Goal: Task Accomplishment & Management: Use online tool/utility

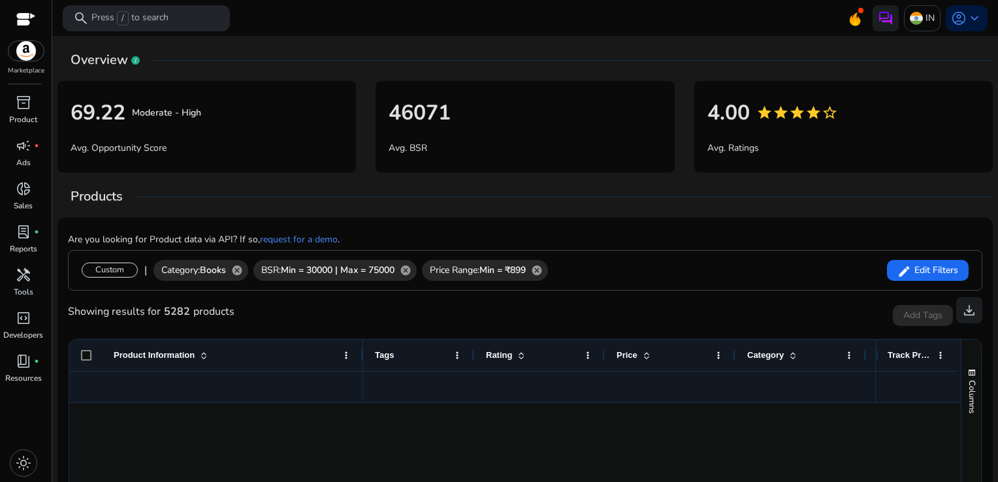
scroll to position [1100, 0]
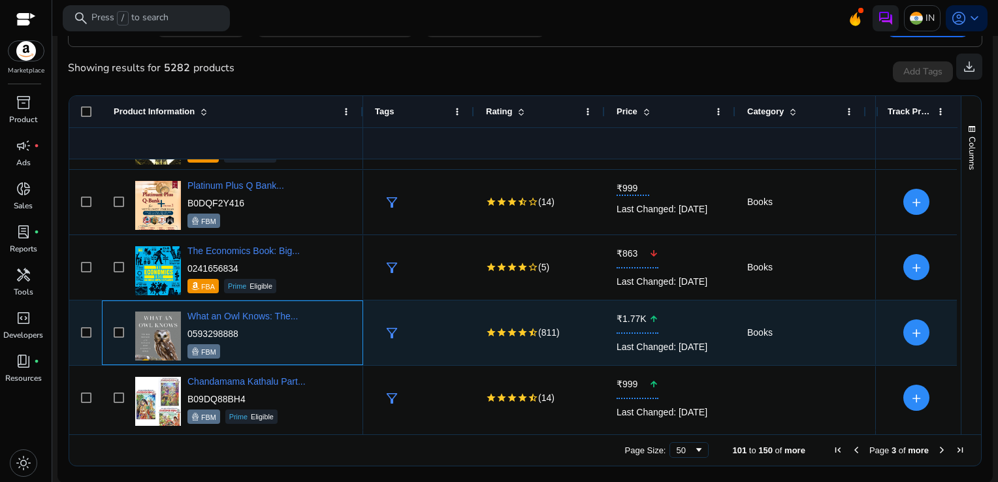
click at [263, 331] on p "0593298888" at bounding box center [242, 333] width 110 height 13
drag, startPoint x: 249, startPoint y: 331, endPoint x: 185, endPoint y: 332, distance: 63.3
click at [185, 332] on div "What an Owl Knows: The... 0593298888 FBM" at bounding box center [241, 333] width 219 height 56
copy p "0593298888"
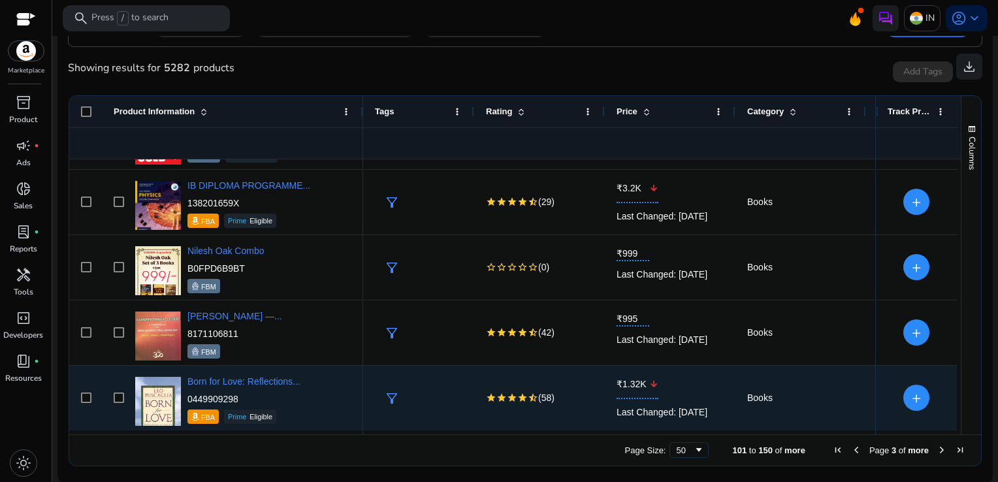
scroll to position [1687, 0]
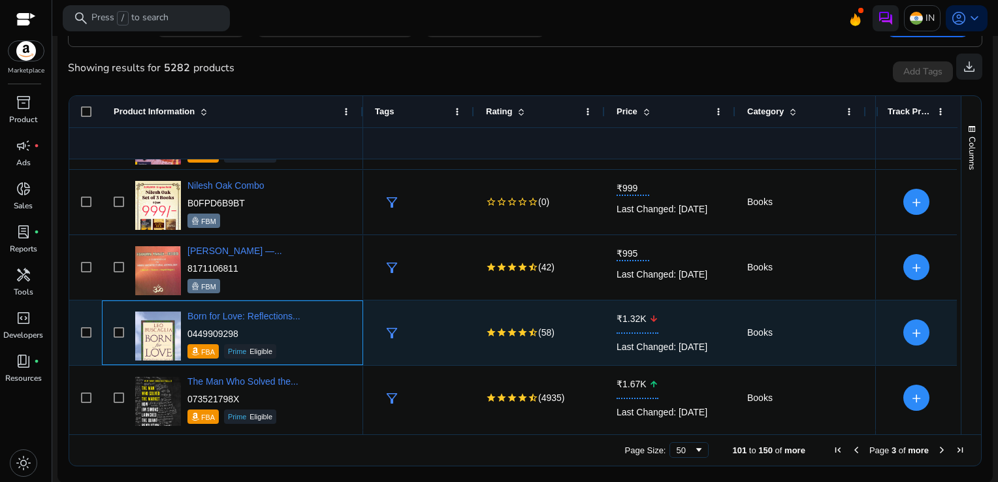
drag, startPoint x: 246, startPoint y: 328, endPoint x: 187, endPoint y: 333, distance: 58.4
click at [187, 333] on p "0449909298" at bounding box center [243, 333] width 113 height 13
copy p "0449909298"
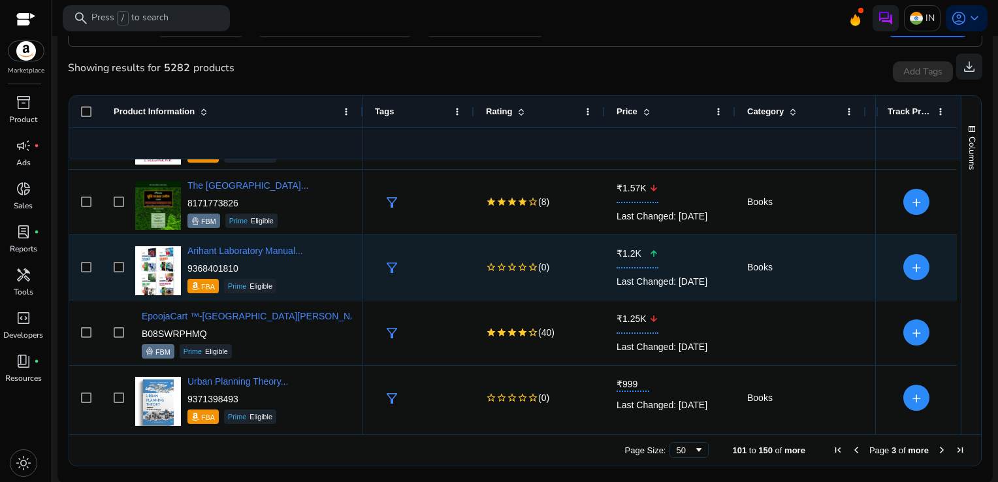
scroll to position [0, 0]
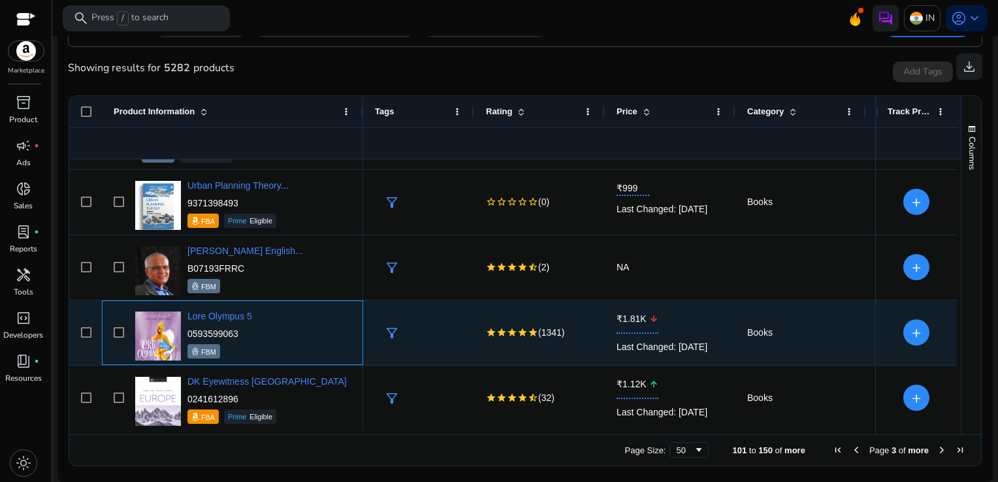
drag, startPoint x: 243, startPoint y: 333, endPoint x: 187, endPoint y: 335, distance: 55.5
click at [187, 335] on p "0593599063" at bounding box center [219, 333] width 65 height 13
copy p "0593599063"
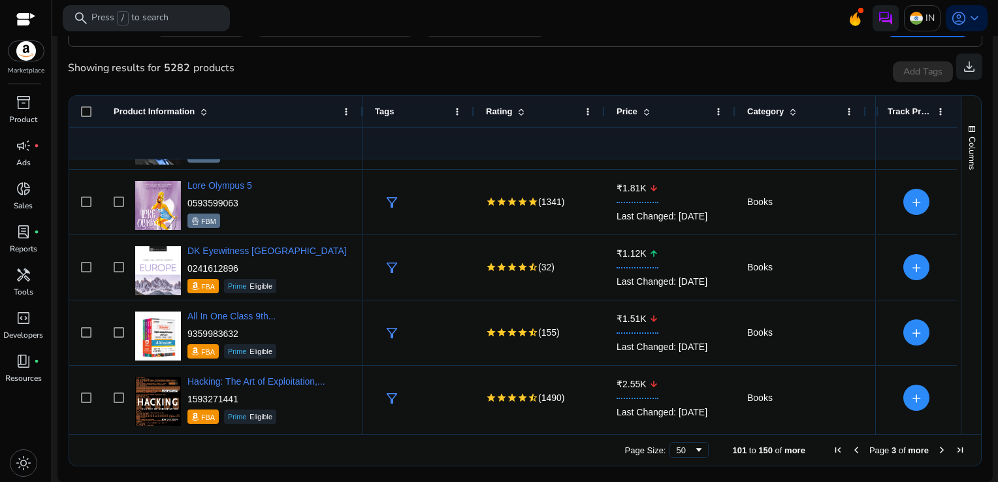
click at [937, 454] on span "Next Page" at bounding box center [941, 450] width 10 height 10
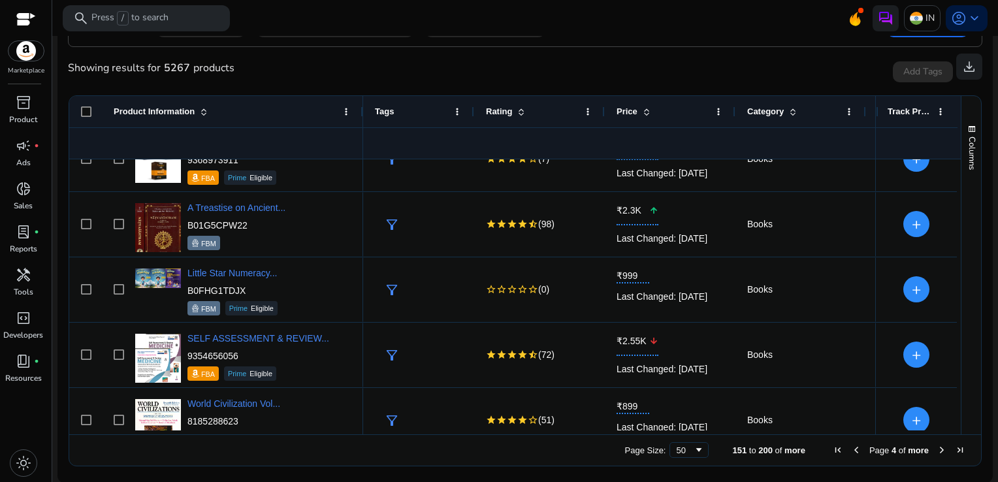
scroll to position [723, 0]
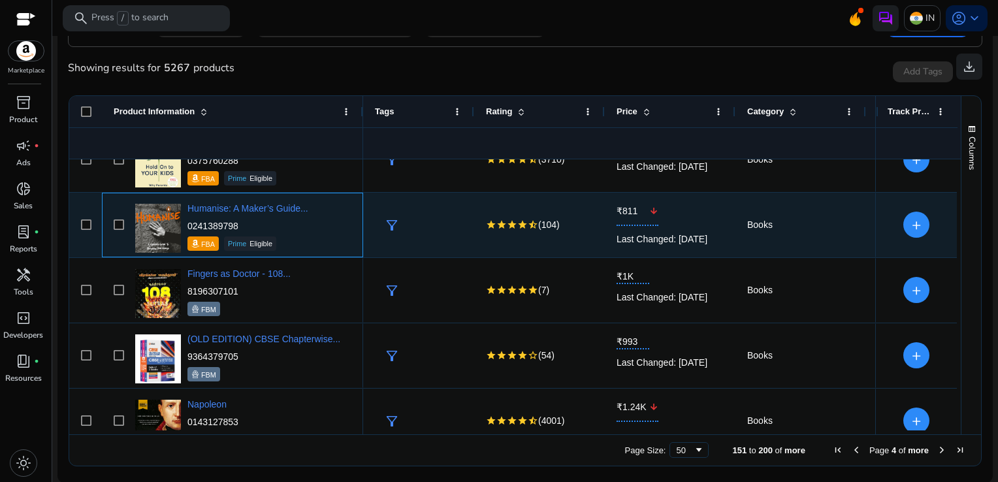
drag, startPoint x: 241, startPoint y: 228, endPoint x: 187, endPoint y: 227, distance: 54.2
click at [187, 227] on p "0241389798" at bounding box center [247, 225] width 121 height 13
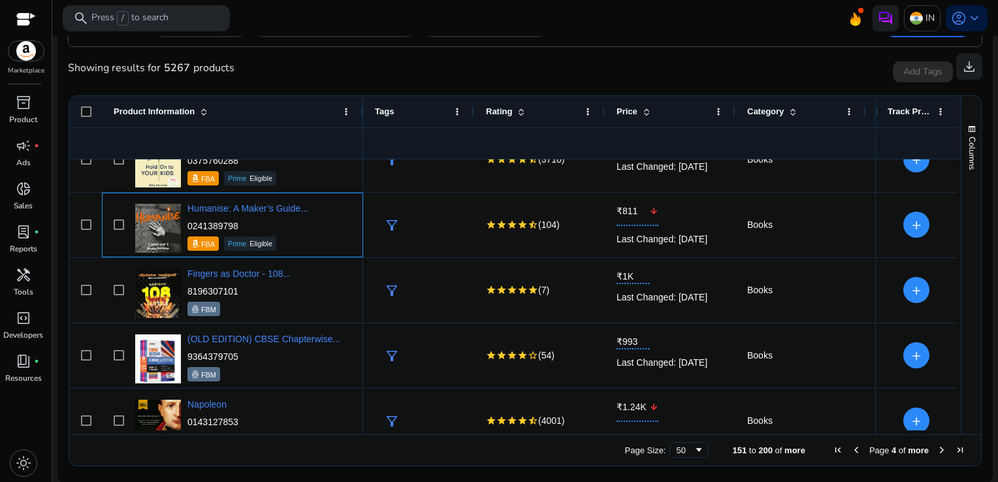
copy p "0241389798"
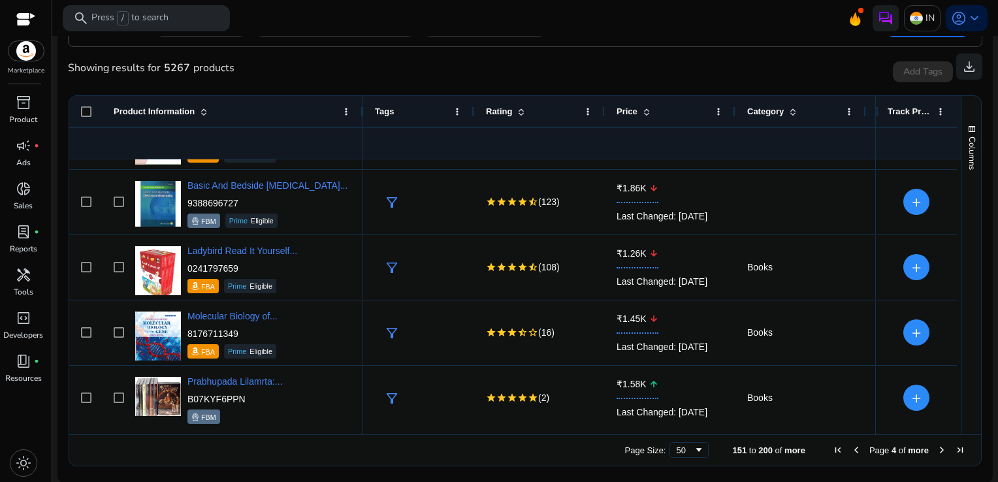
click at [936, 450] on span "Next Page" at bounding box center [941, 450] width 10 height 10
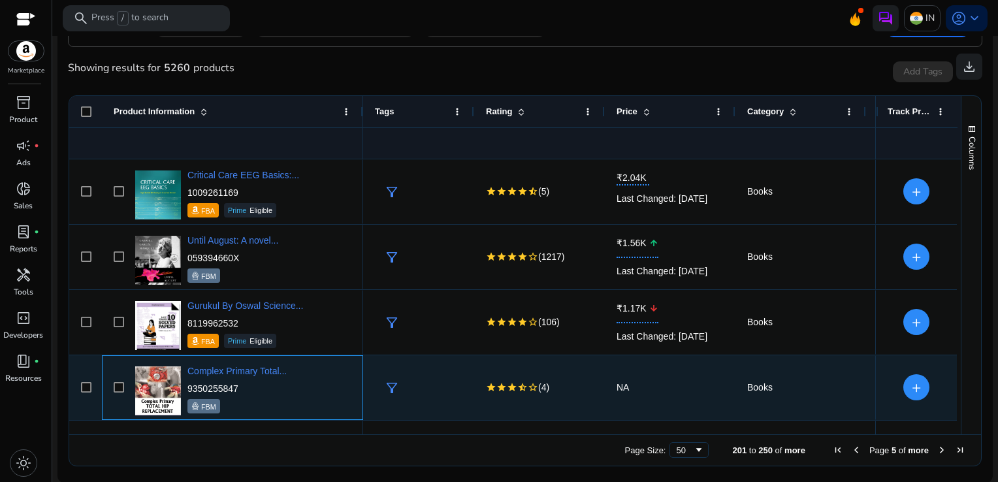
click at [306, 413] on div "Complex Primary Total... 9350255847 FBM" at bounding box center [241, 388] width 219 height 56
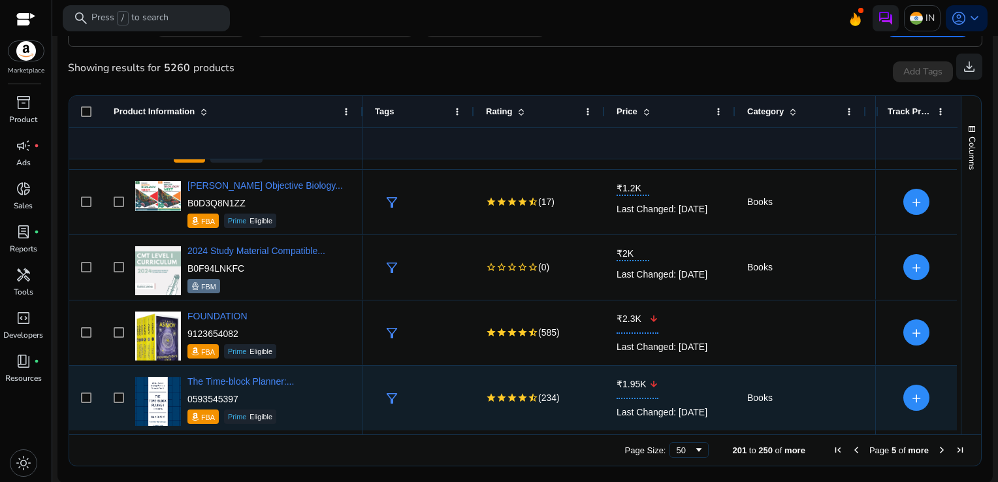
scroll to position [904, 0]
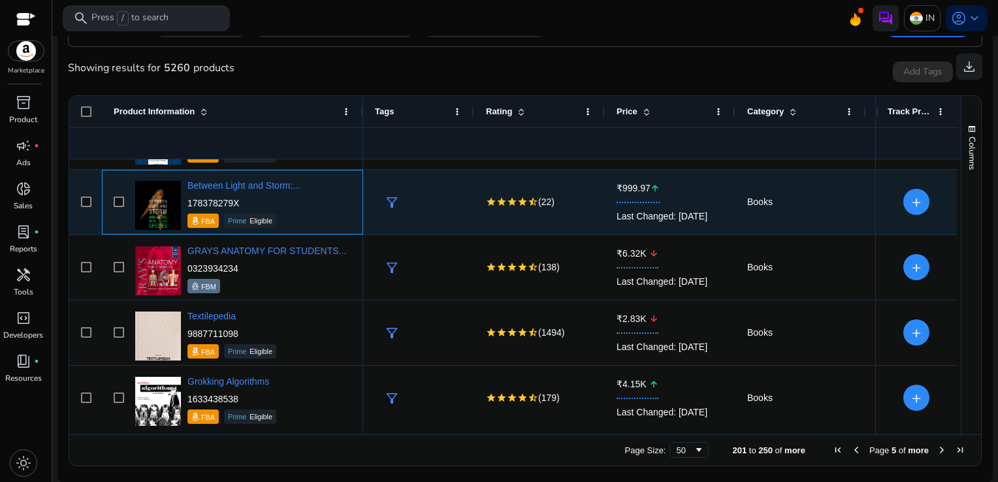
drag, startPoint x: 246, startPoint y: 197, endPoint x: 188, endPoint y: 202, distance: 57.8
click at [188, 202] on p "178378279X" at bounding box center [243, 203] width 113 height 13
copy p "178378279X"
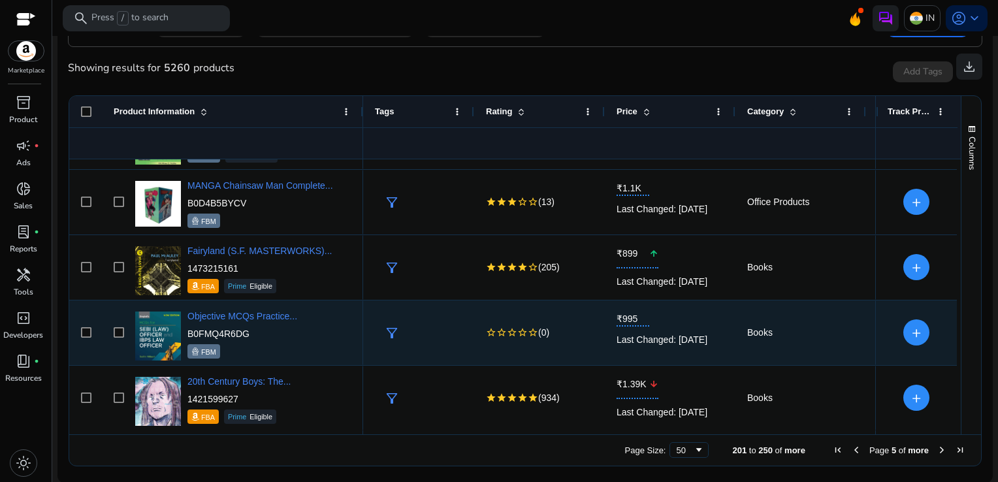
scroll to position [2536, 0]
